Goal: Task Accomplishment & Management: Manage account settings

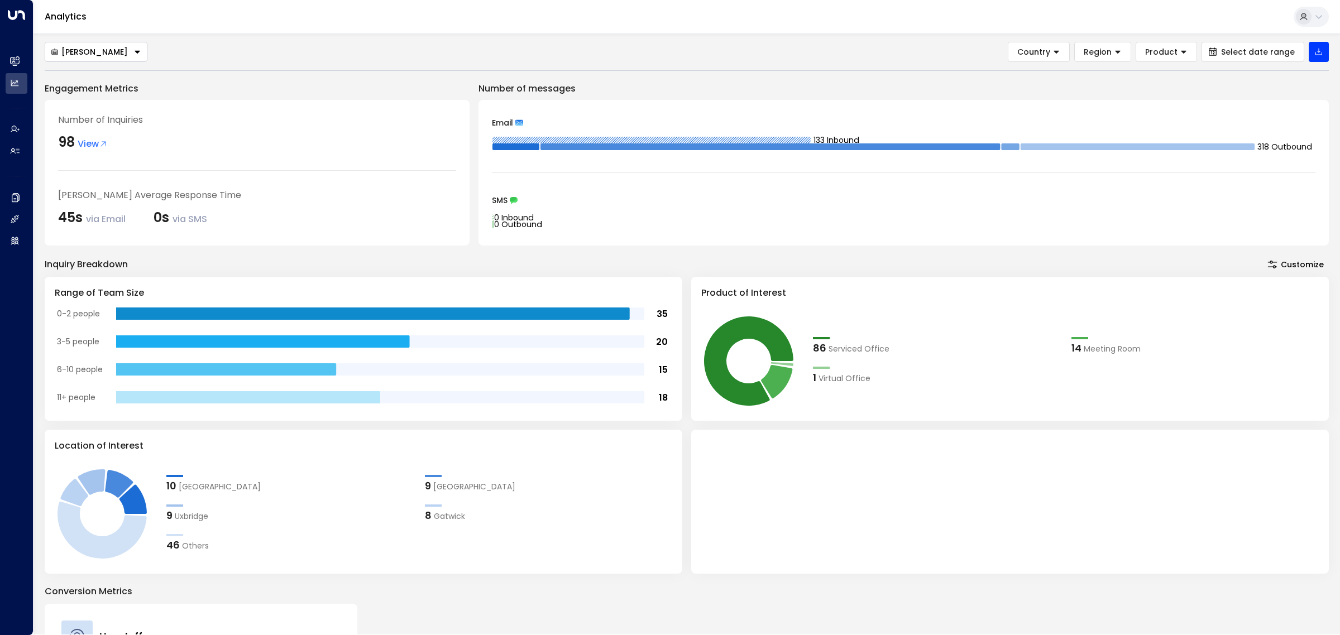
click at [114, 51] on button "[PERSON_NAME]" at bounding box center [96, 52] width 103 height 20
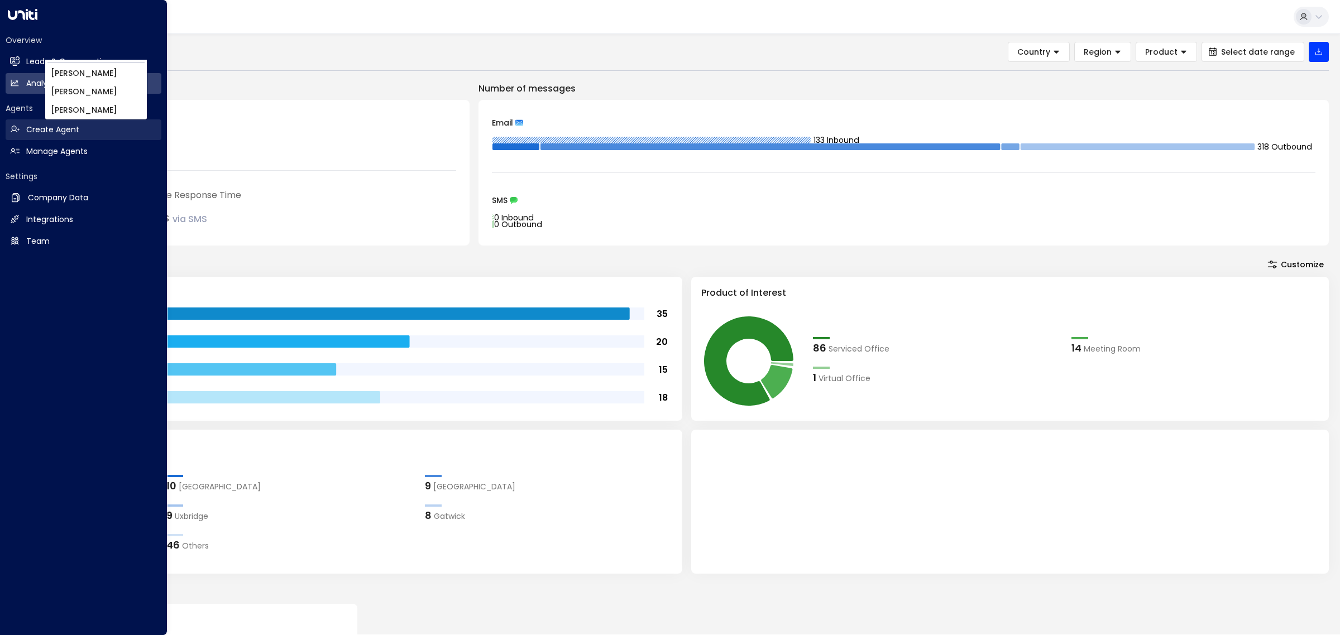
click at [46, 132] on h2 "Create Agent" at bounding box center [52, 130] width 53 height 12
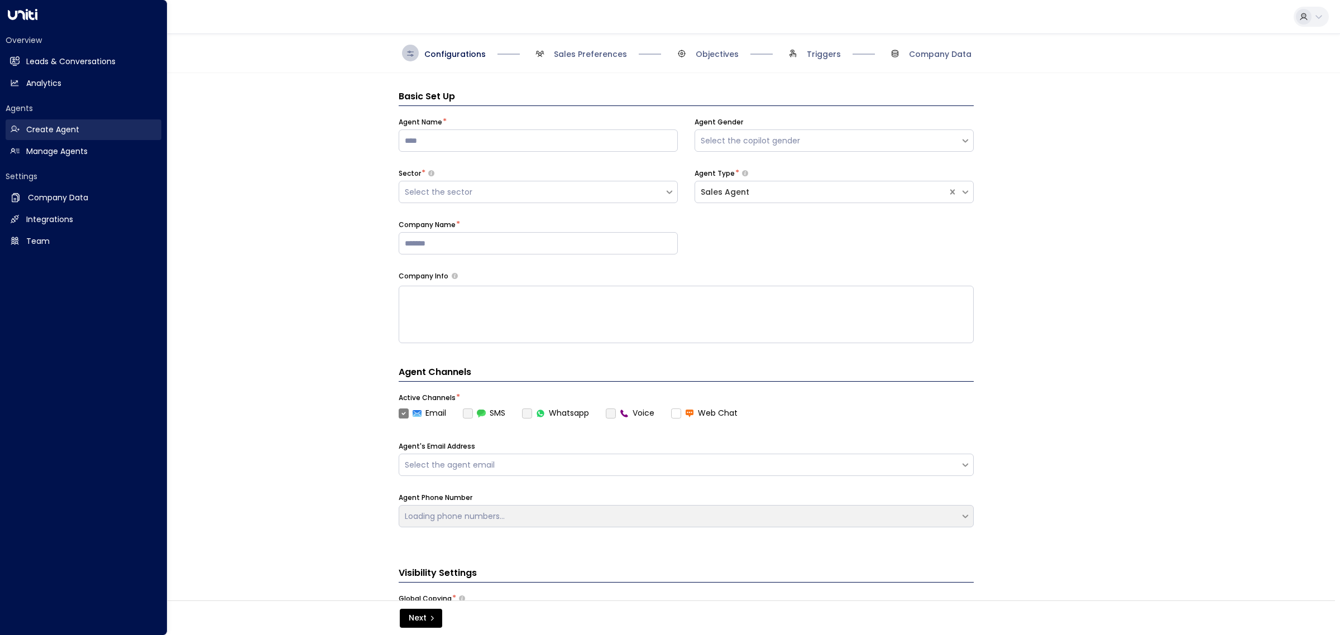
scroll to position [17, 0]
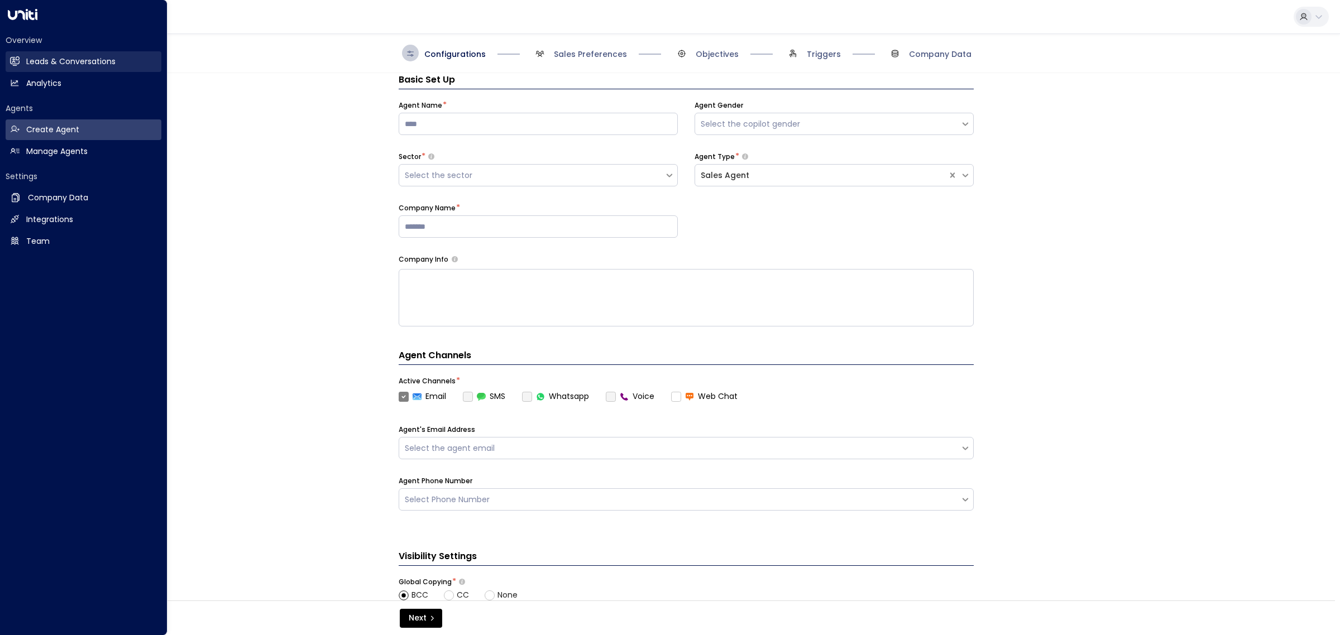
click at [49, 64] on h2 "Leads & Conversations" at bounding box center [70, 62] width 89 height 12
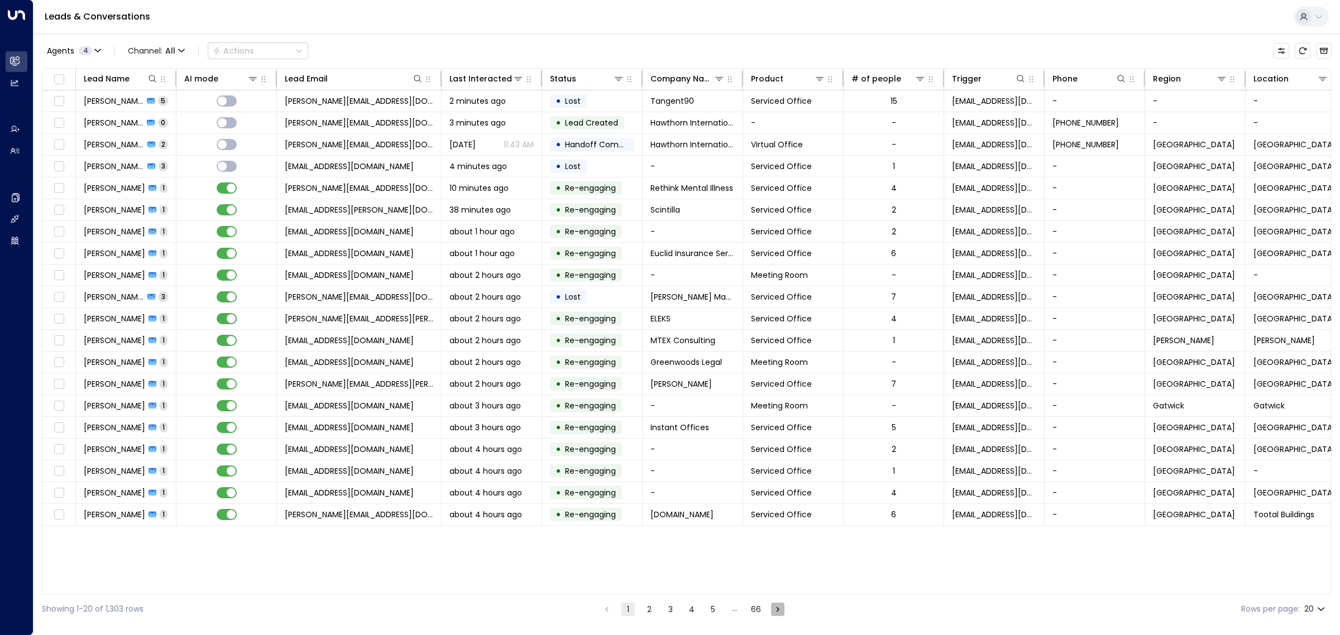
click at [779, 613] on icon "Go to next page" at bounding box center [778, 610] width 10 height 10
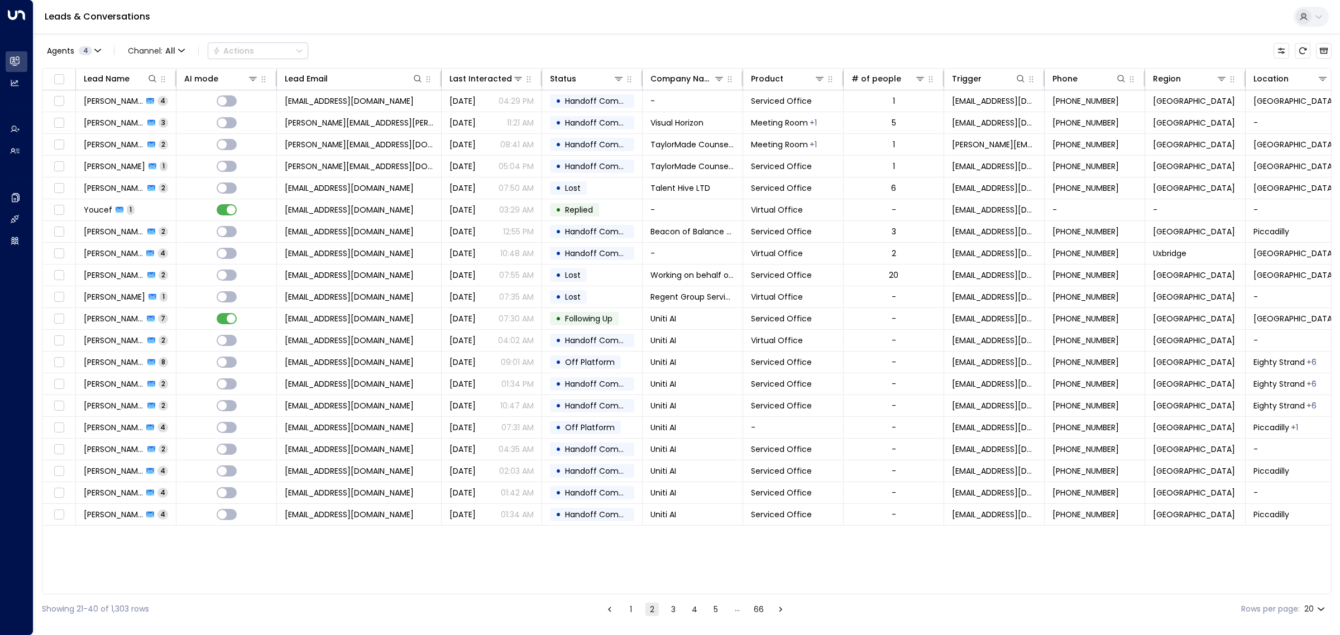
click at [716, 607] on button "5" at bounding box center [715, 609] width 13 height 13
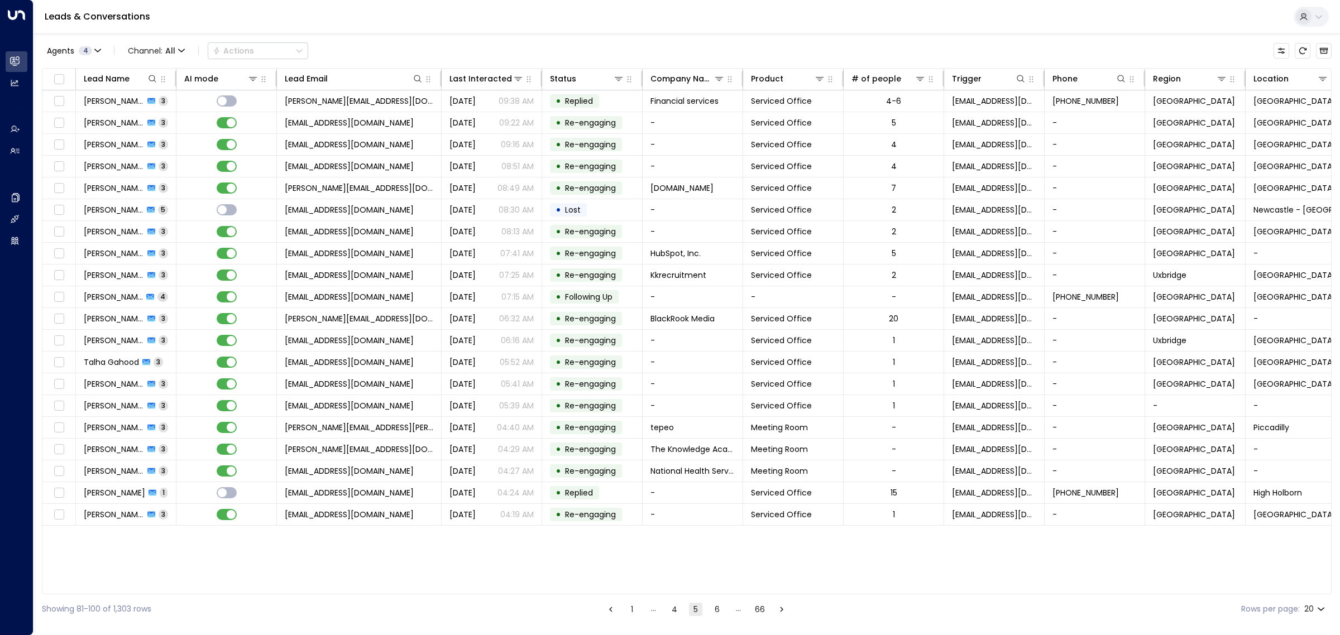
click at [781, 611] on icon "Go to next page" at bounding box center [781, 609] width 3 height 5
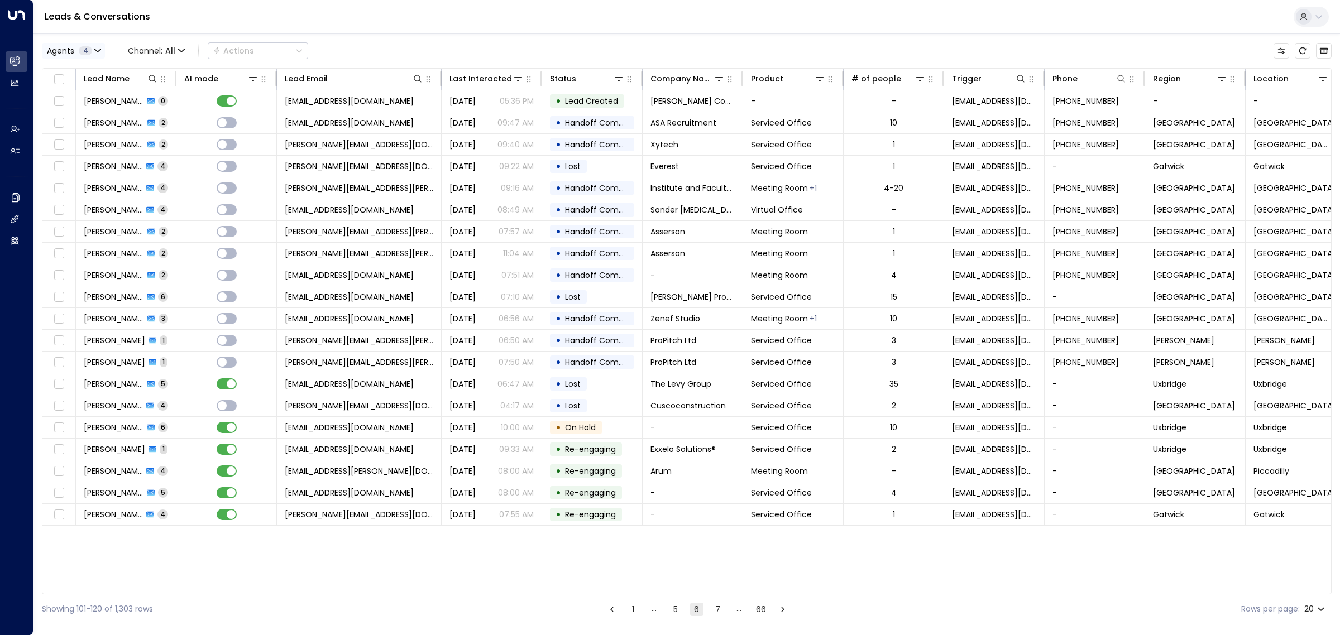
click at [98, 54] on icon "button" at bounding box center [97, 50] width 7 height 7
click at [108, 151] on button "Clear" at bounding box center [107, 153] width 22 height 9
click at [82, 73] on div "[PERSON_NAME]" at bounding box center [91, 73] width 61 height 12
click at [181, 155] on button "Apply" at bounding box center [189, 153] width 32 height 16
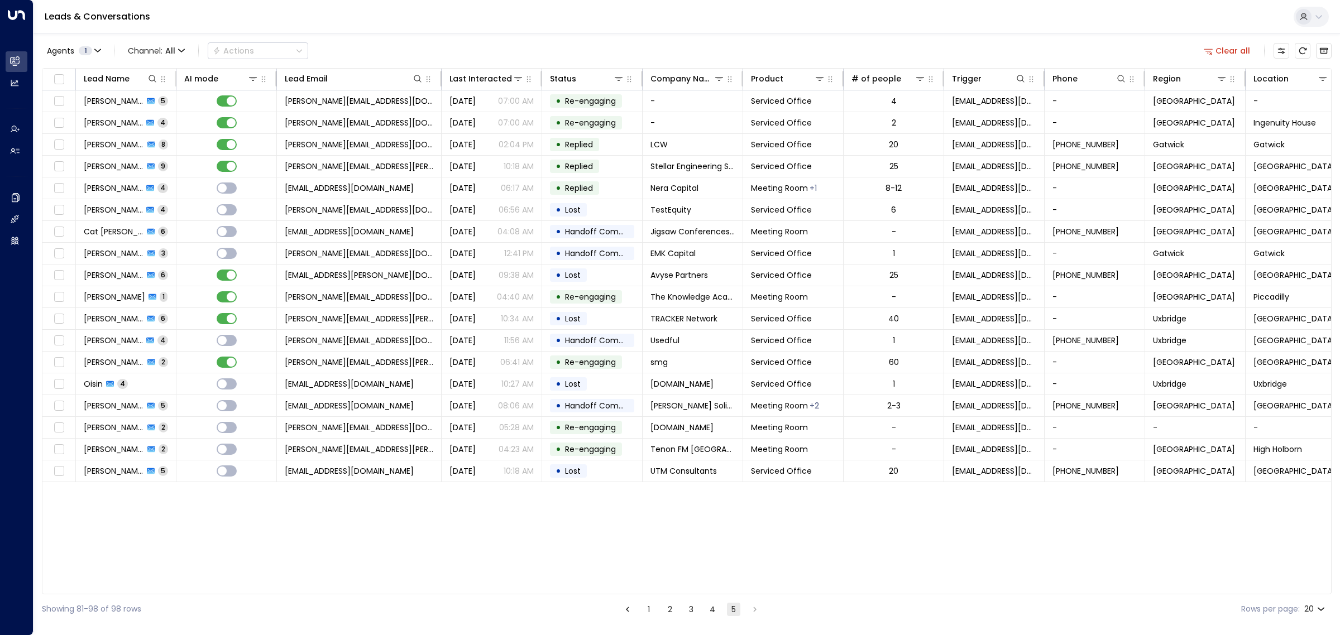
click at [755, 609] on li "pagination navigation" at bounding box center [755, 609] width 15 height 14
click at [329, 232] on span "events@jigsawconferences.co.uk" at bounding box center [349, 231] width 129 height 11
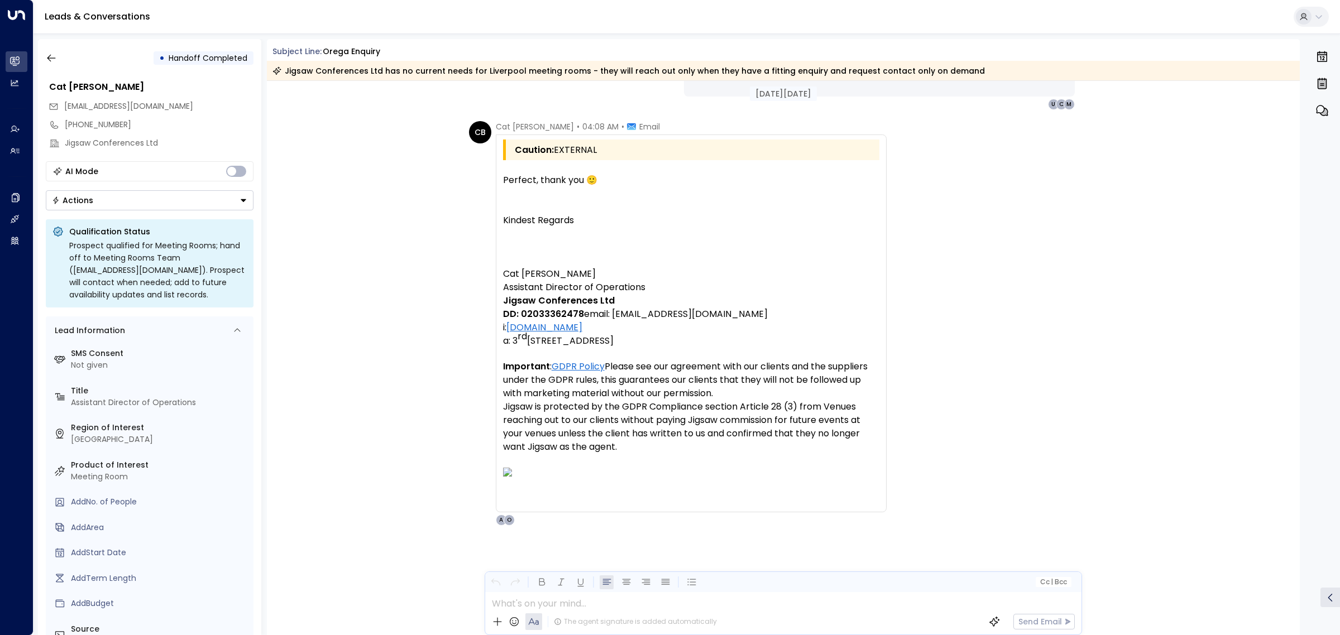
scroll to position [3011, 0]
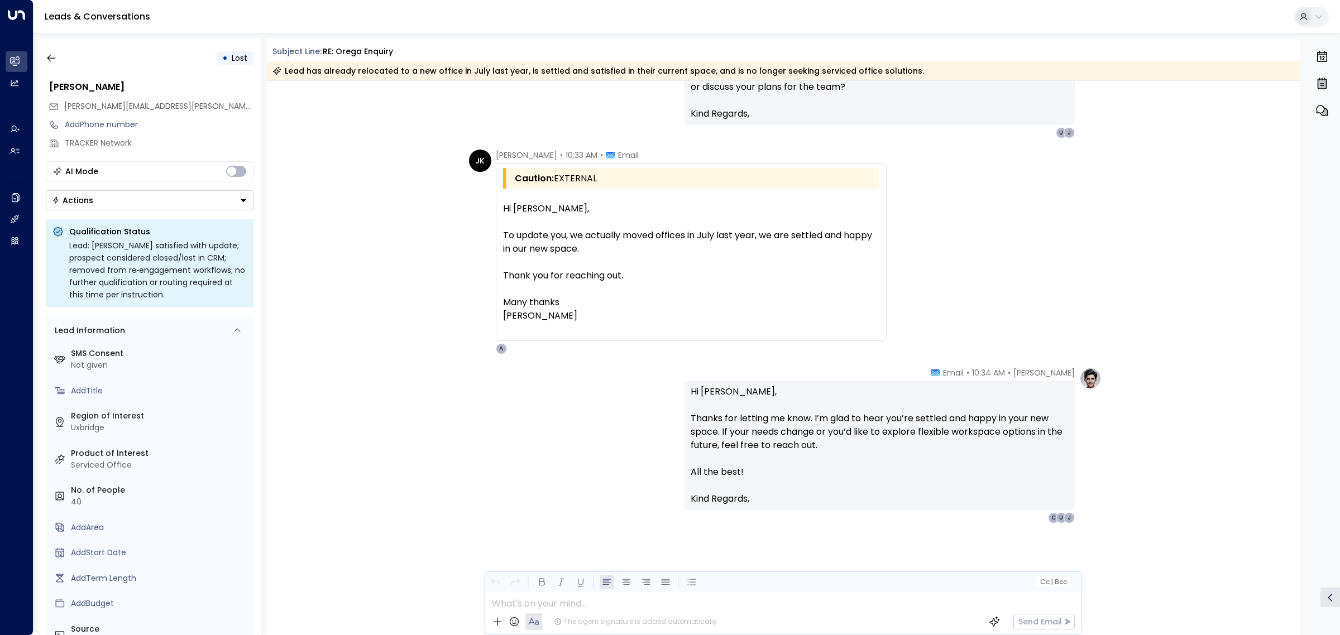
scroll to position [2215, 0]
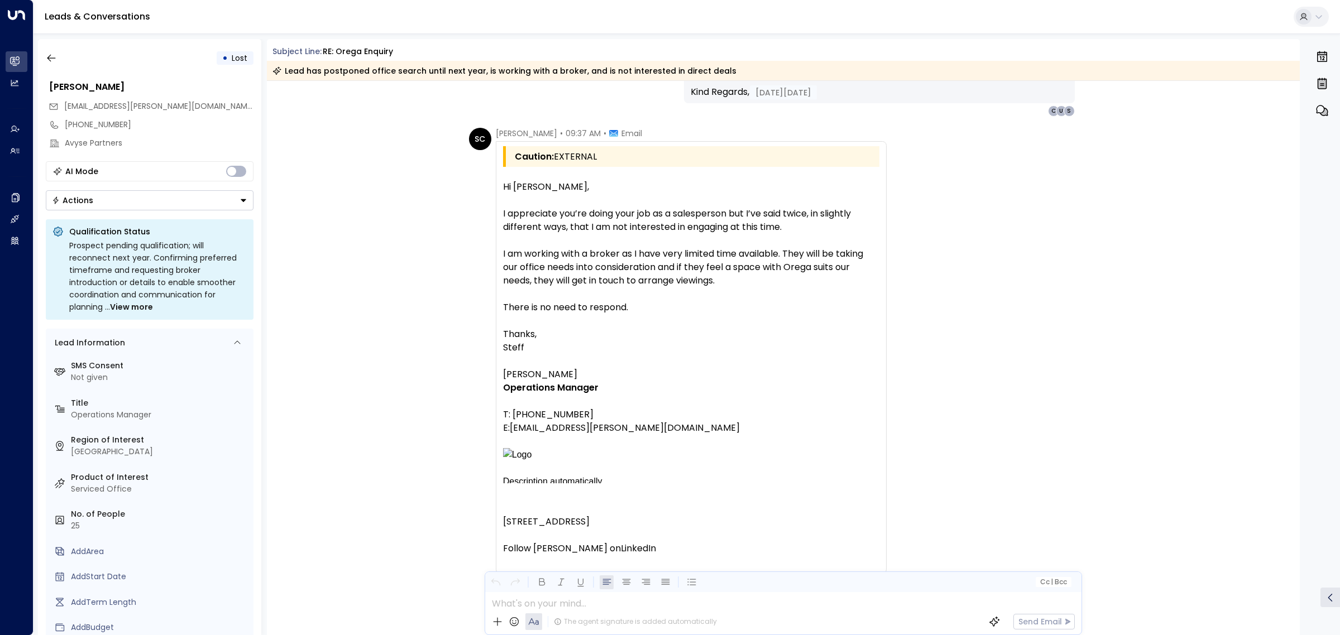
scroll to position [2800, 0]
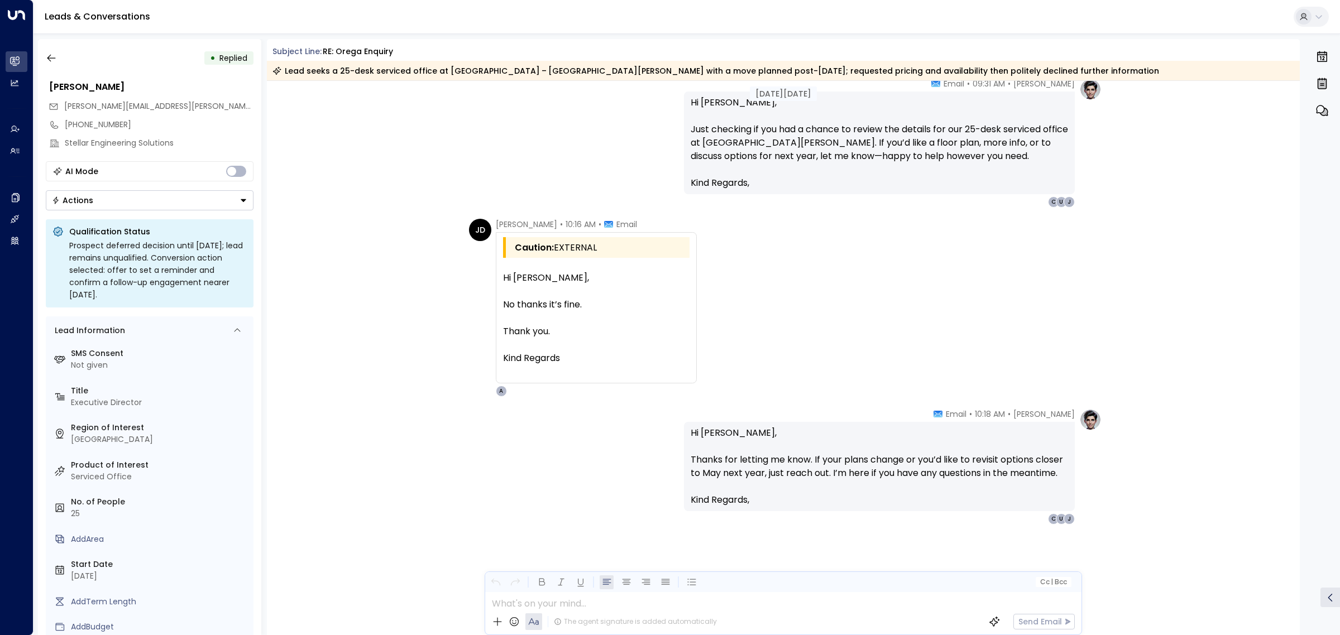
scroll to position [3253, 0]
